Goal: Information Seeking & Learning: Learn about a topic

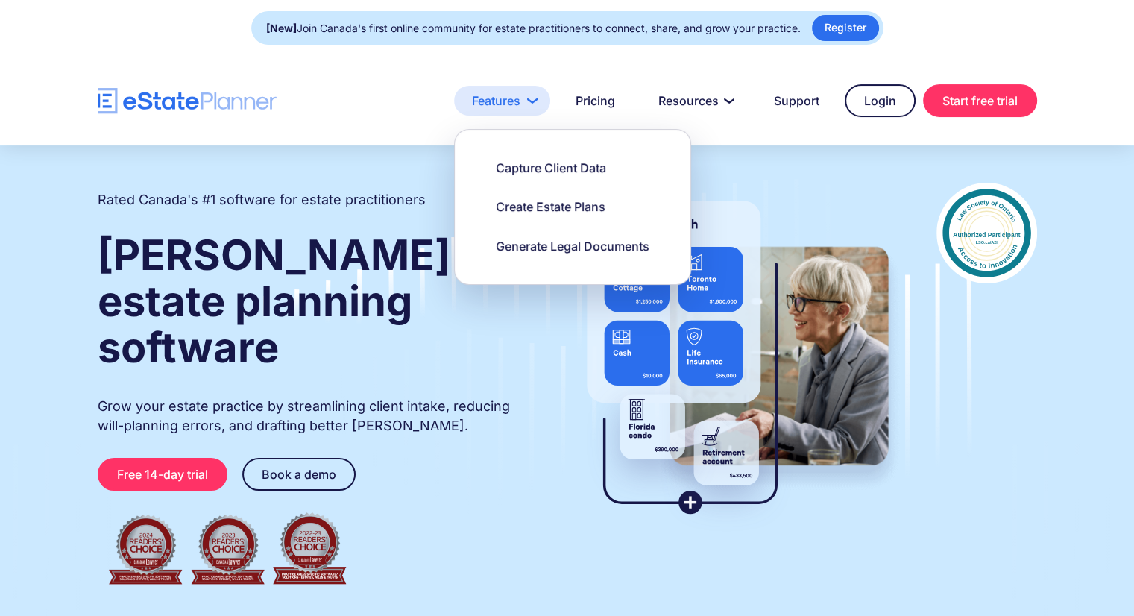
click at [492, 102] on link "Features" at bounding box center [502, 101] width 96 height 30
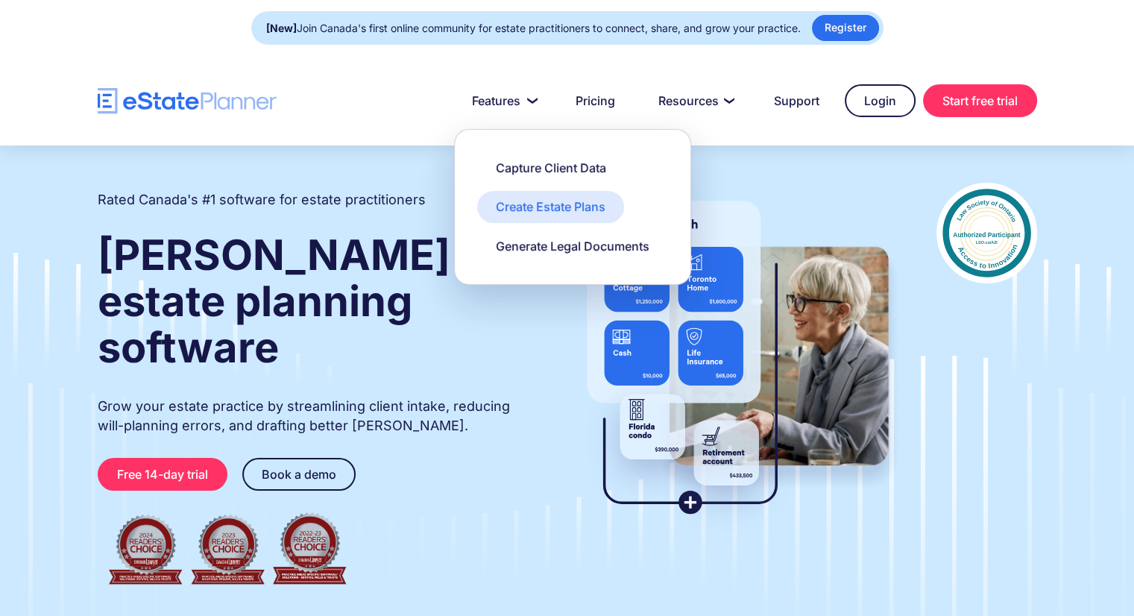
click at [573, 211] on div "Create Estate Plans" at bounding box center [551, 206] width 110 height 16
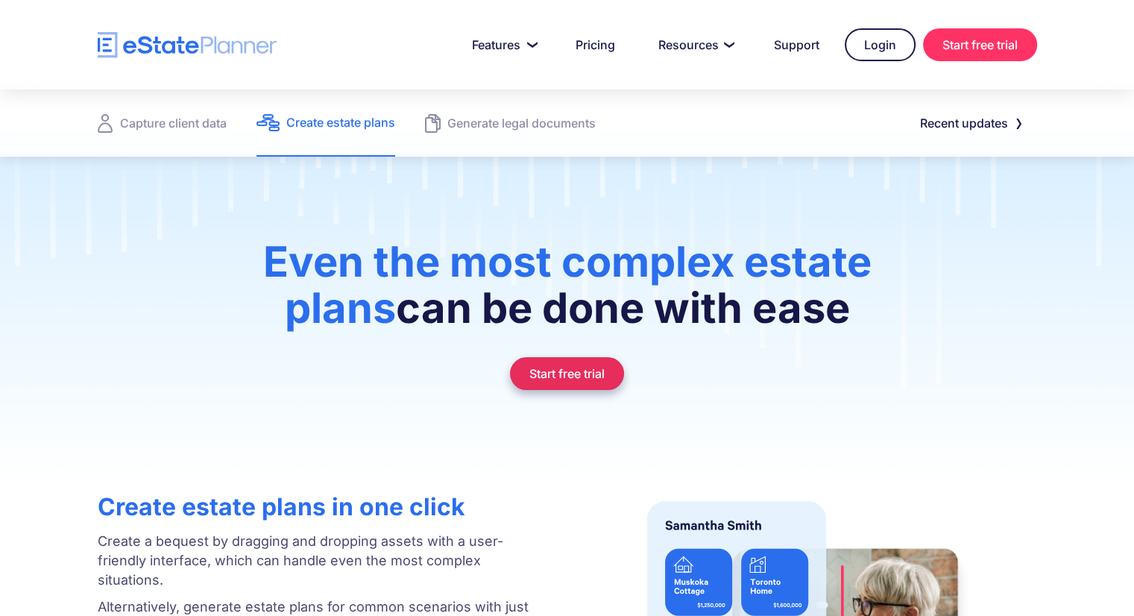
scroll to position [45, 0]
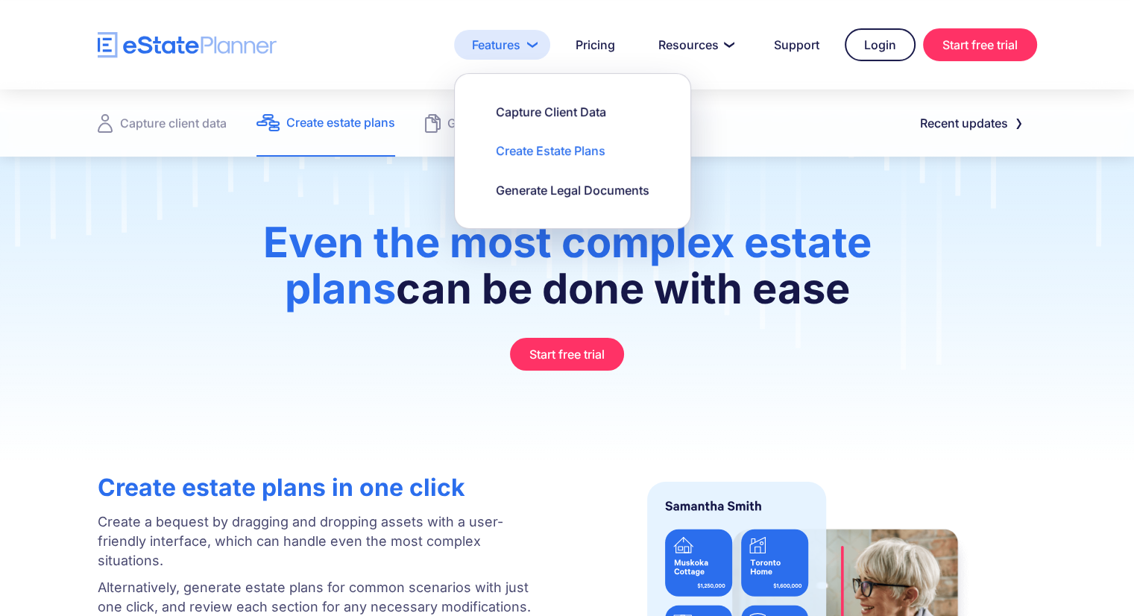
click at [488, 45] on link "Features" at bounding box center [502, 45] width 96 height 30
